Goal: Transaction & Acquisition: Purchase product/service

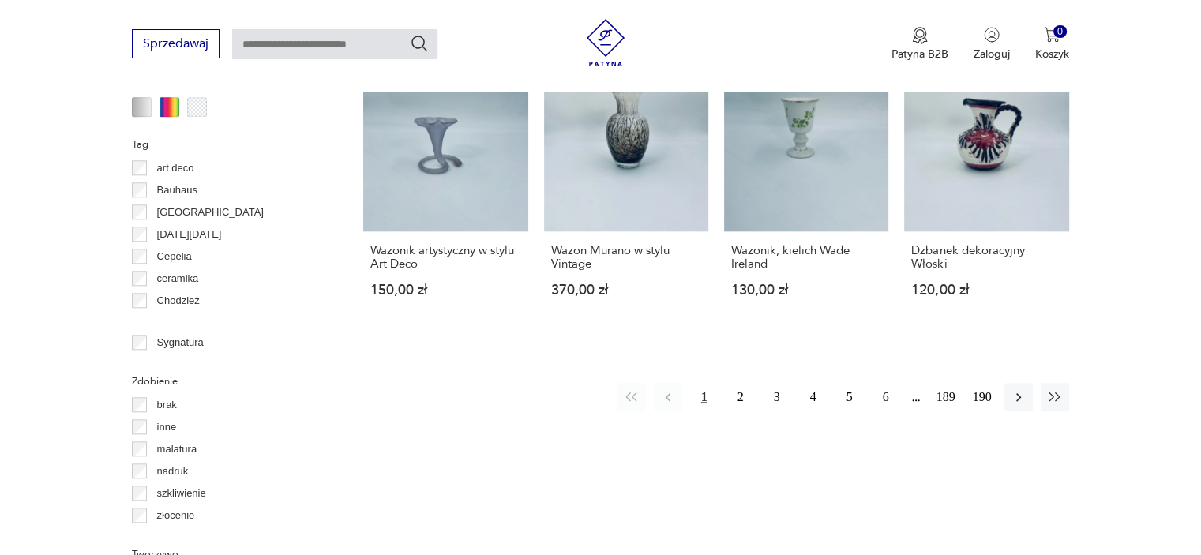
scroll to position [1523, 0]
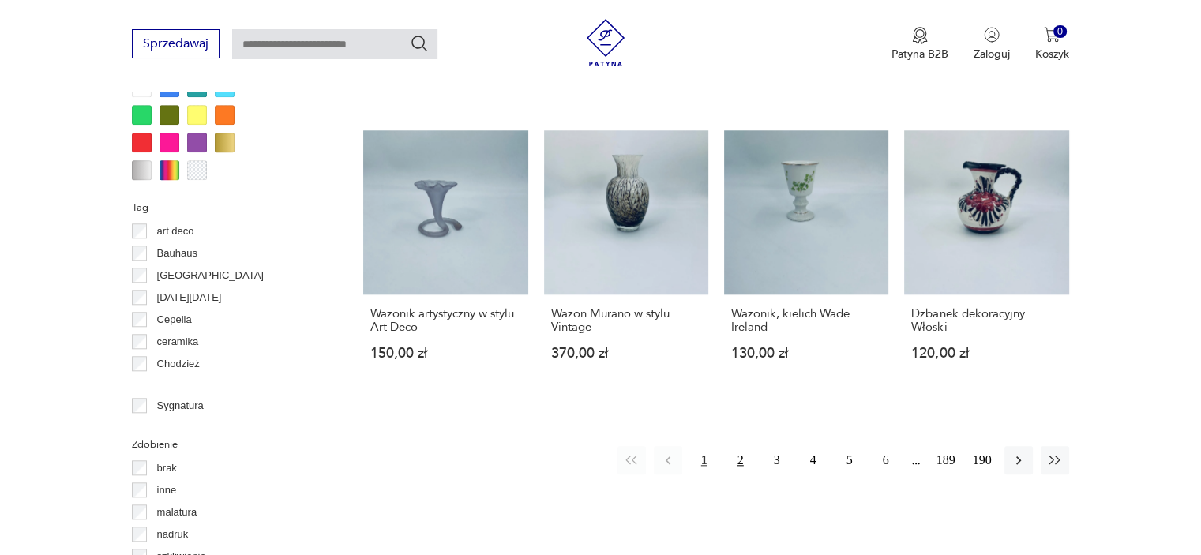
click at [740, 446] on button "2" at bounding box center [740, 460] width 28 height 28
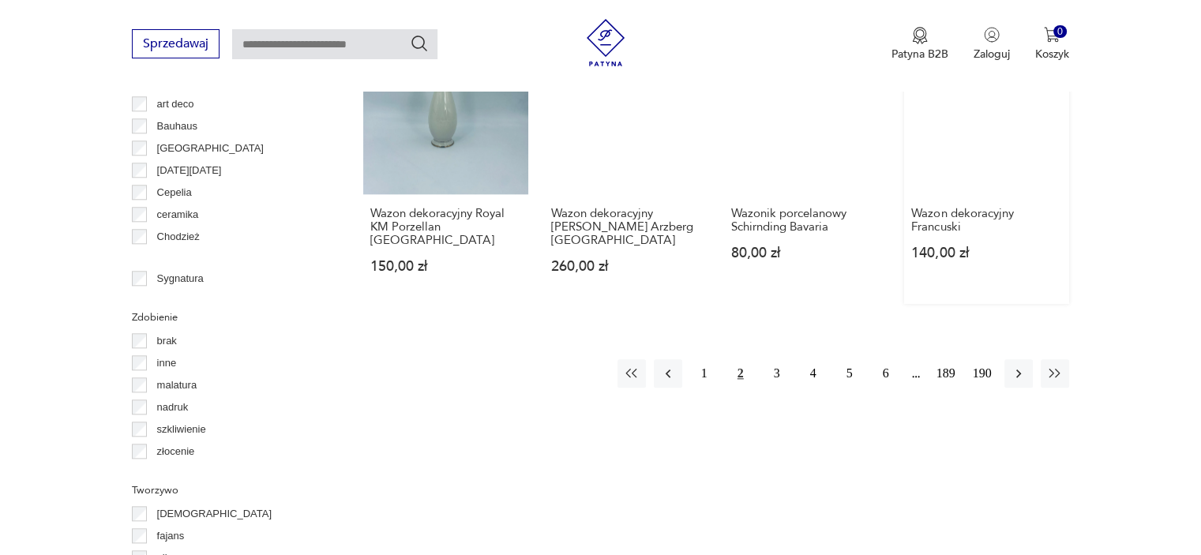
scroll to position [1760, 0]
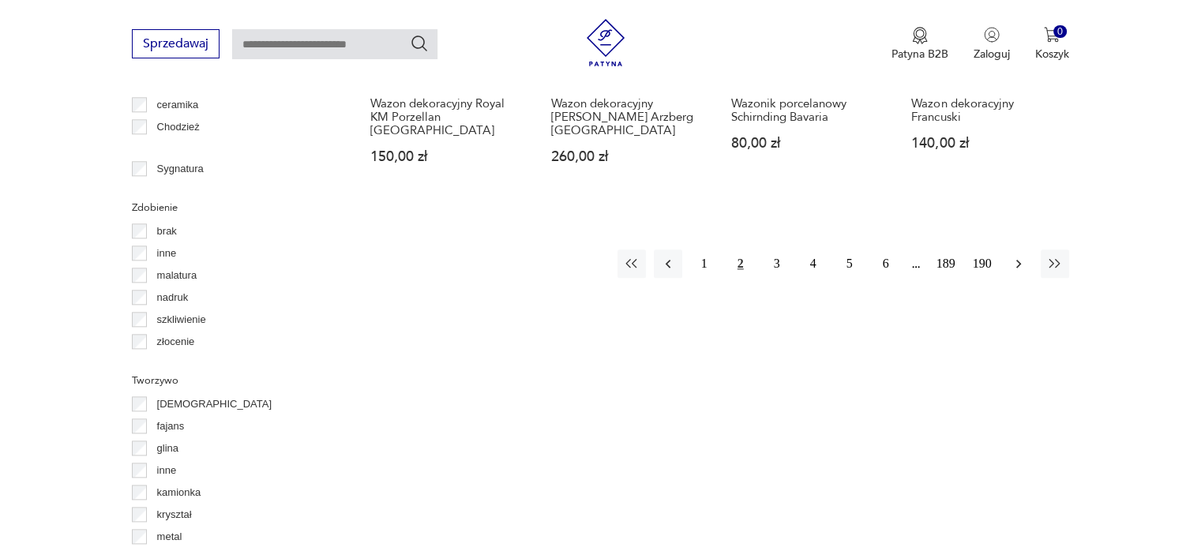
click at [1018, 249] on button "button" at bounding box center [1018, 263] width 28 height 28
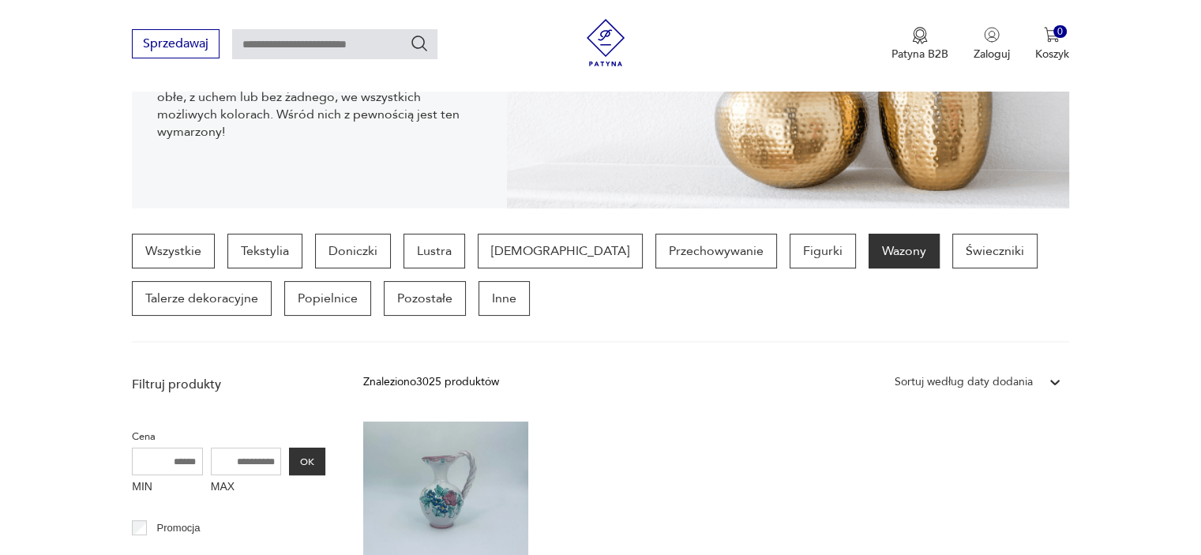
scroll to position [103, 0]
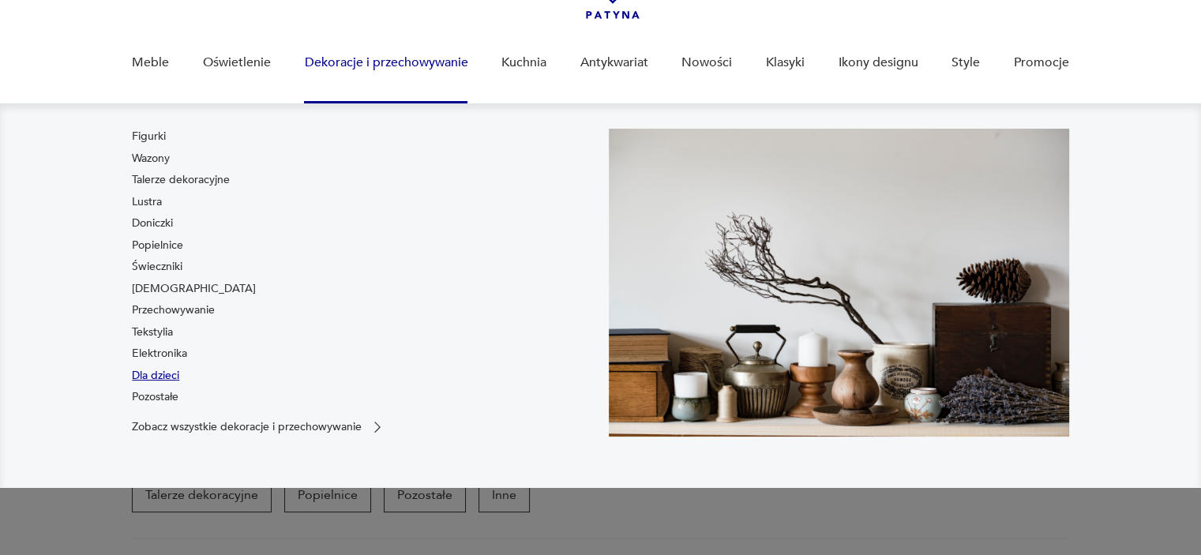
click at [161, 370] on link "Dla dzieci" at bounding box center [155, 376] width 47 height 16
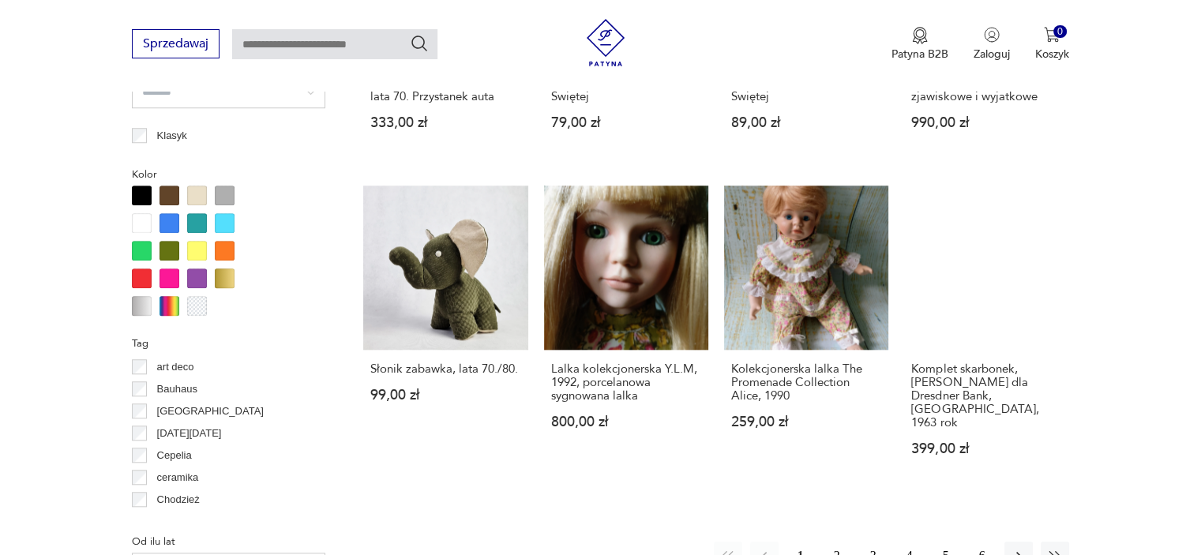
scroll to position [1419, 0]
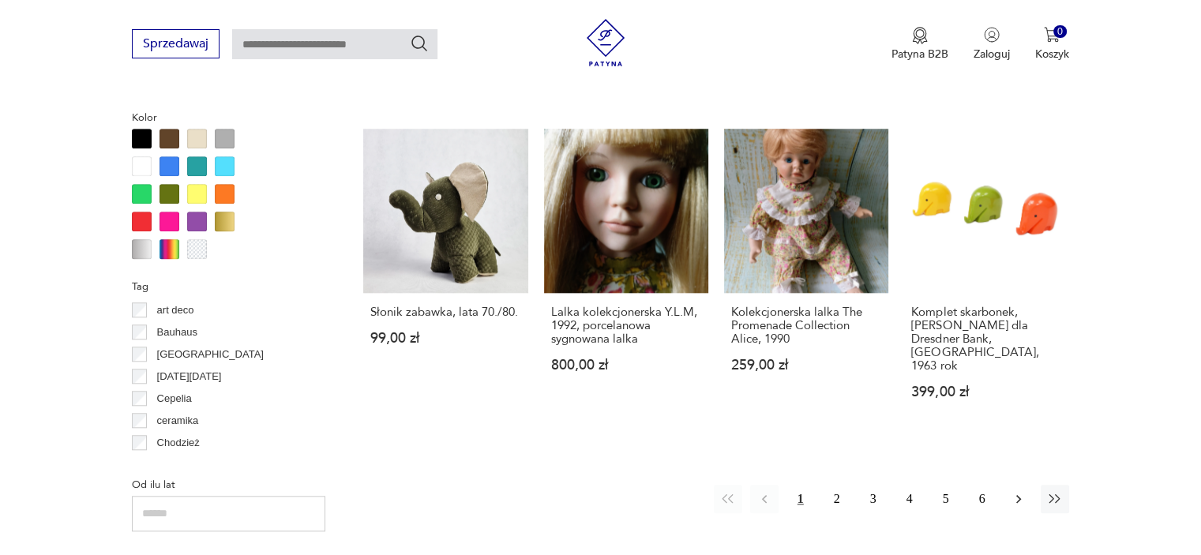
click at [1018, 495] on icon "button" at bounding box center [1018, 499] width 5 height 9
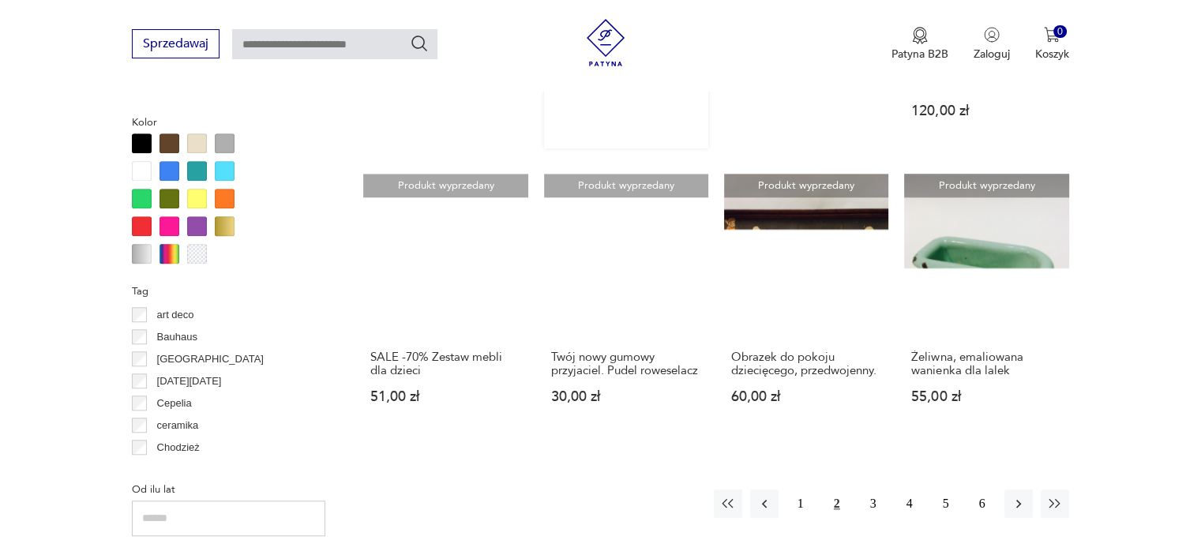
scroll to position [1477, 0]
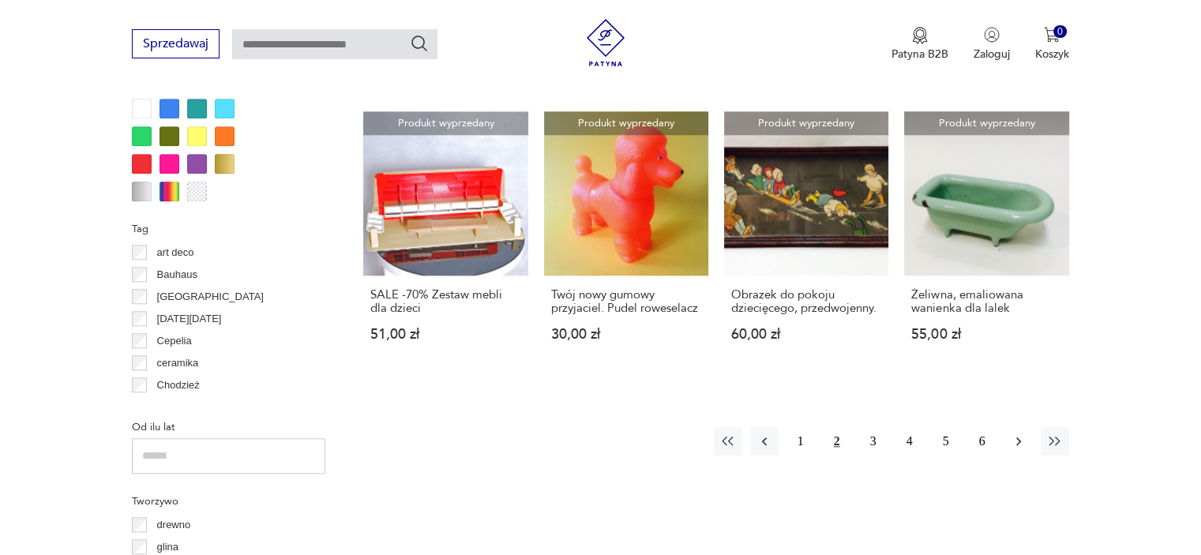
click at [1026, 427] on button "button" at bounding box center [1018, 441] width 28 height 28
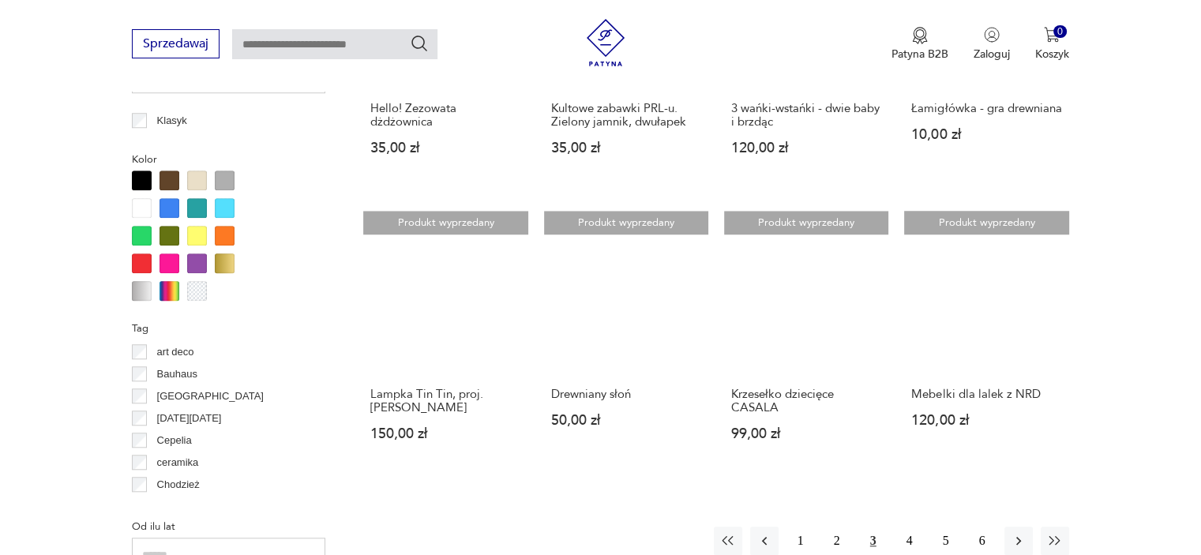
scroll to position [1476, 0]
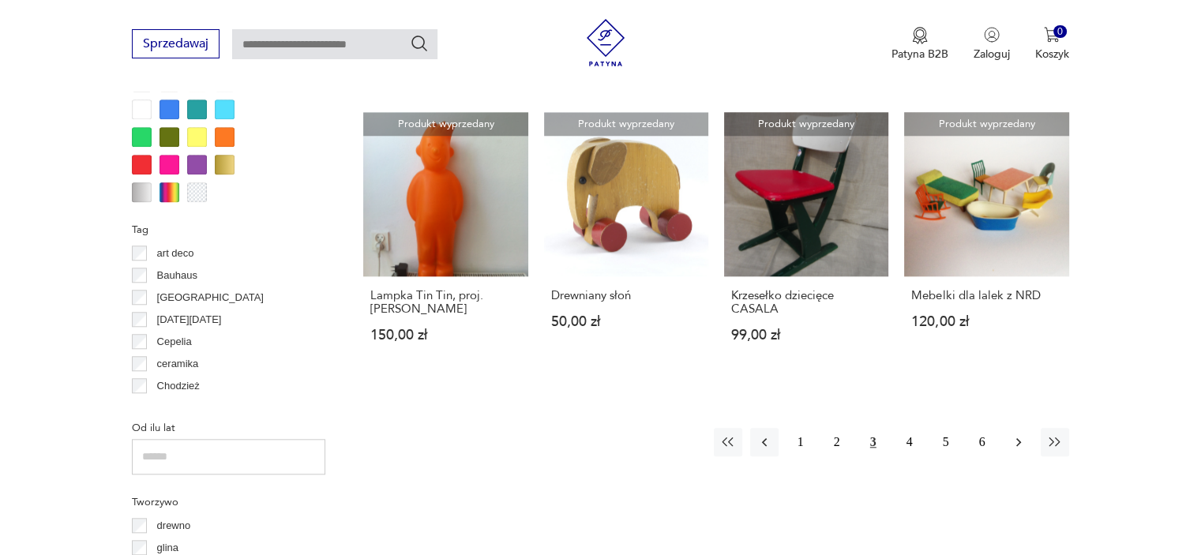
click at [1015, 438] on icon "button" at bounding box center [1018, 442] width 16 height 16
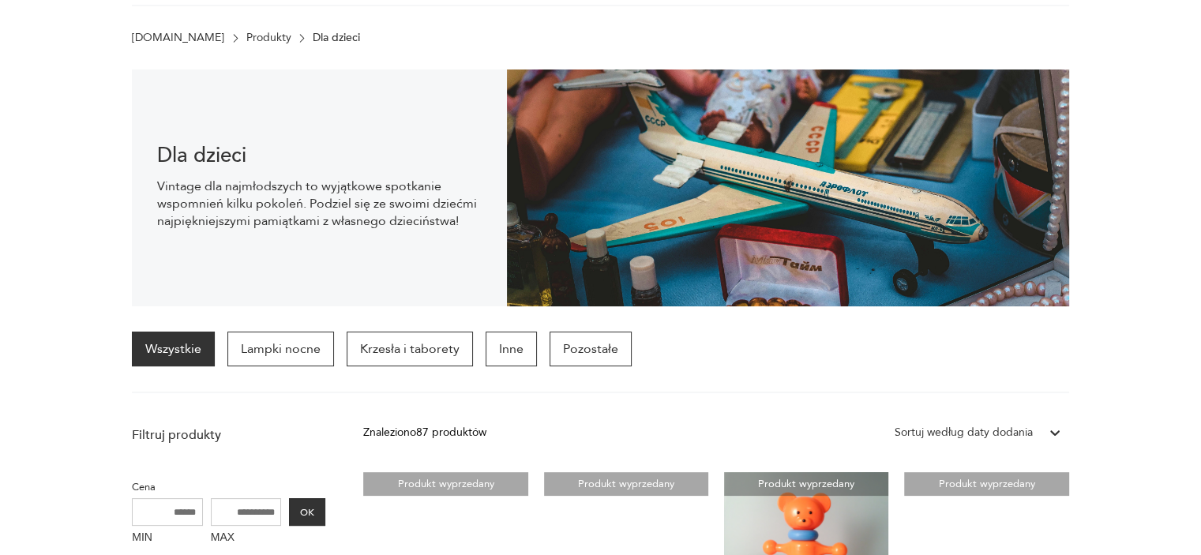
scroll to position [79, 0]
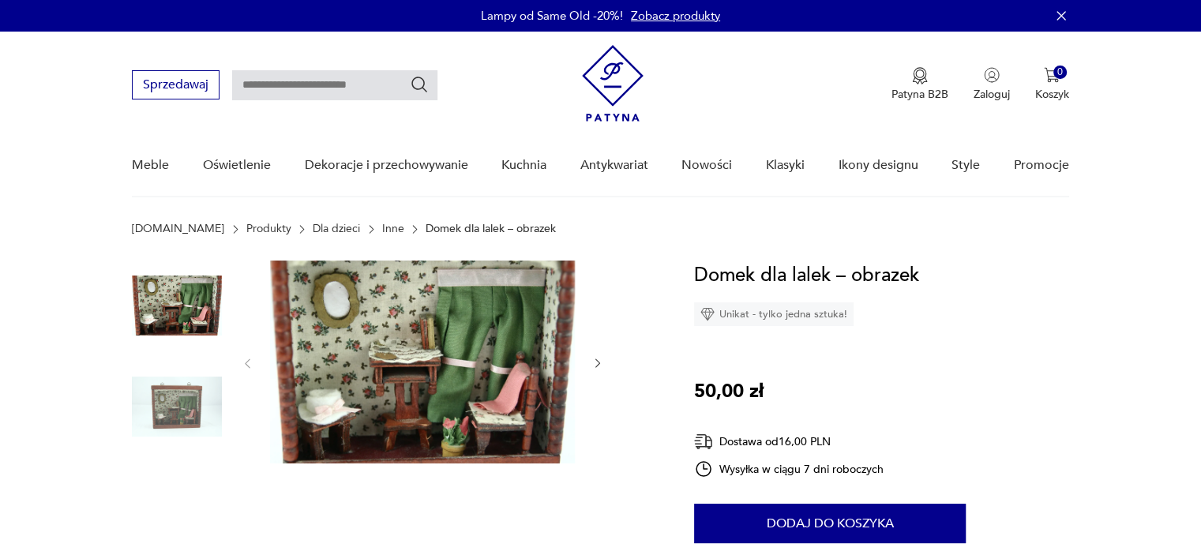
click at [185, 381] on img at bounding box center [177, 406] width 90 height 90
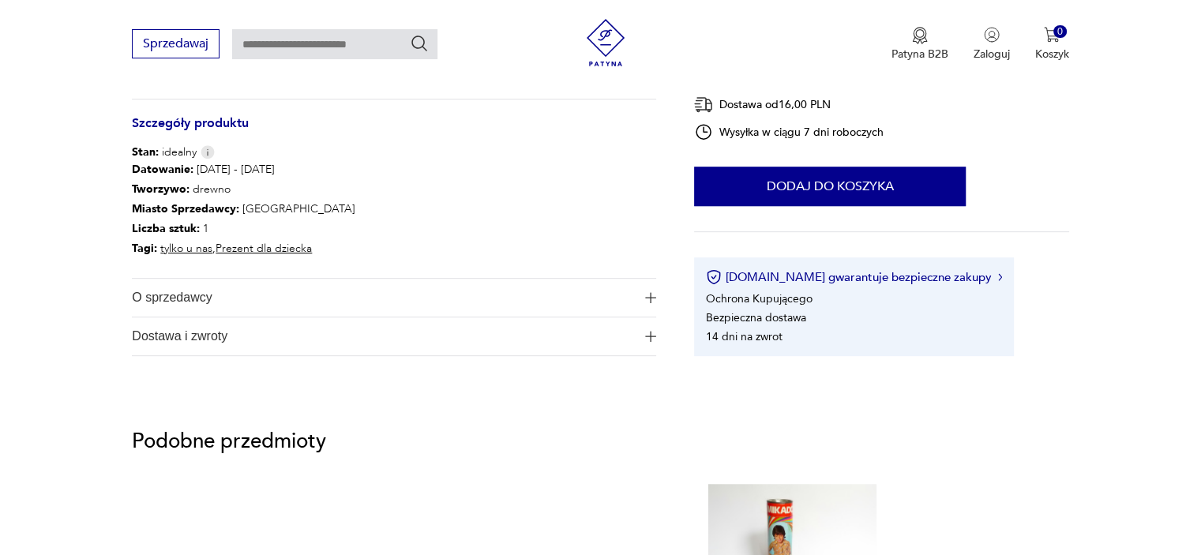
scroll to position [1026, 0]
